Goal: Task Accomplishment & Management: Manage account settings

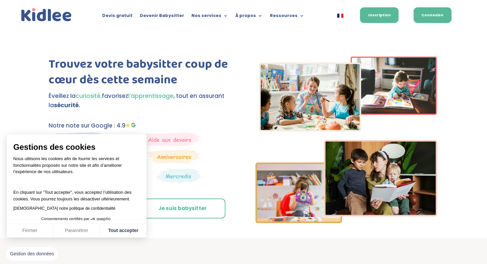
click at [442, 15] on link "Connexion" at bounding box center [433, 15] width 38 height 16
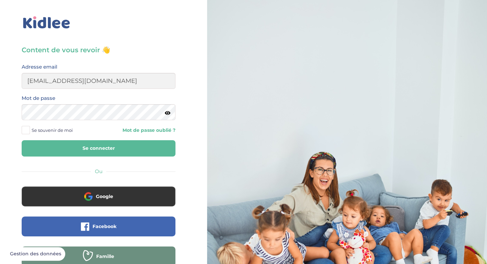
click at [130, 149] on button "Se connecter" at bounding box center [99, 148] width 154 height 16
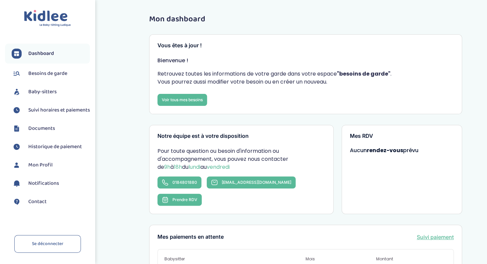
click at [51, 112] on span "Suivi horaires et paiements" at bounding box center [59, 110] width 62 height 8
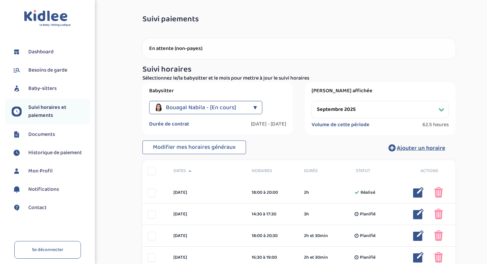
select select "septembre 2025"
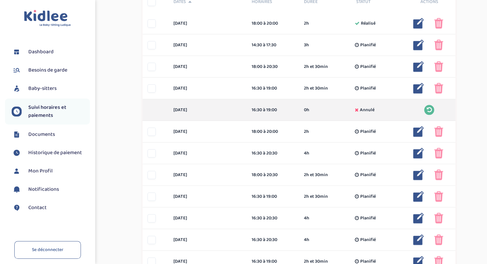
scroll to position [170, 0]
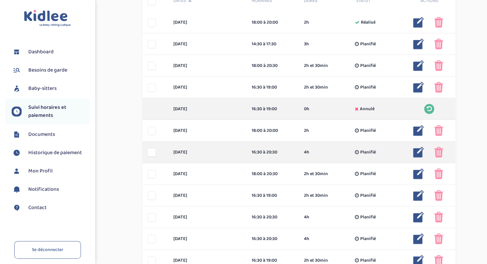
click at [416, 153] on img at bounding box center [418, 152] width 11 height 11
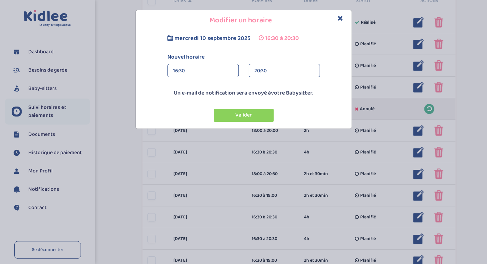
click at [195, 72] on div "16:30" at bounding box center [203, 70] width 60 height 13
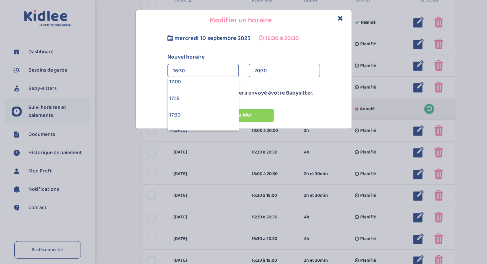
scroll to position [1136, 0]
click at [191, 81] on div "17:00" at bounding box center [203, 81] width 71 height 17
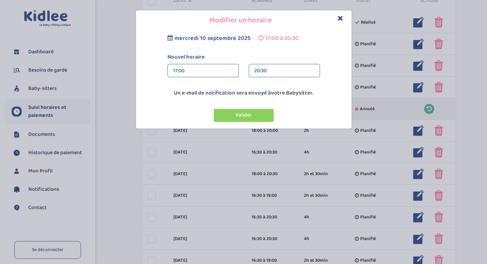
click at [266, 69] on div "20:30" at bounding box center [284, 70] width 60 height 13
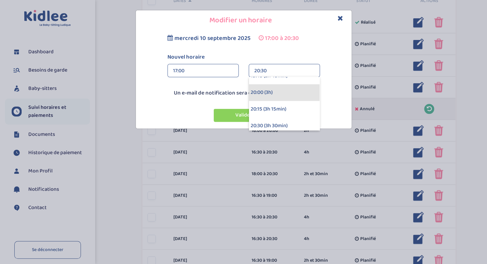
click at [266, 92] on div "20:00 (3h)" at bounding box center [284, 92] width 71 height 17
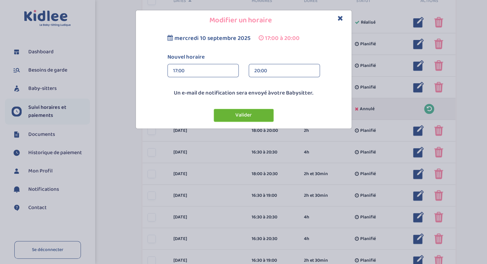
click at [249, 111] on button "Valider" at bounding box center [244, 115] width 60 height 13
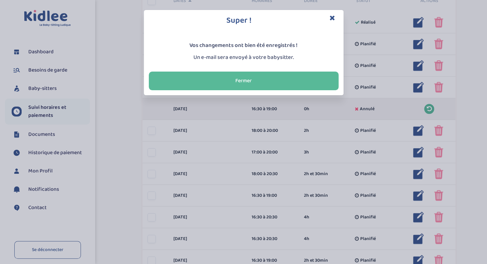
click at [332, 18] on icon "Close" at bounding box center [333, 17] width 6 height 7
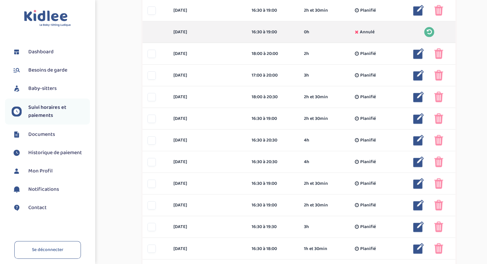
scroll to position [246, 0]
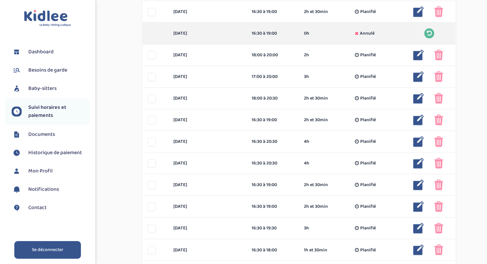
click at [50, 250] on link "Se déconnecter" at bounding box center [47, 250] width 67 height 18
